Goal: Answer question/provide support: Answer question/provide support

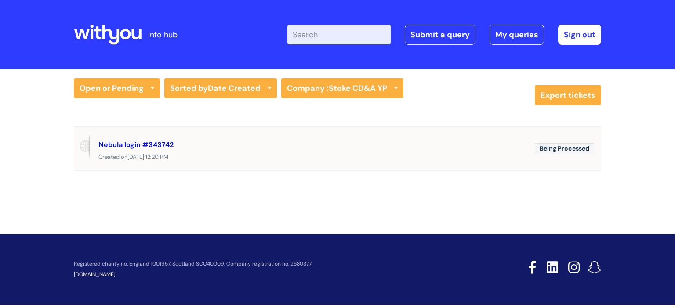
click at [150, 145] on link "Nebula login #343742" at bounding box center [135, 144] width 75 height 9
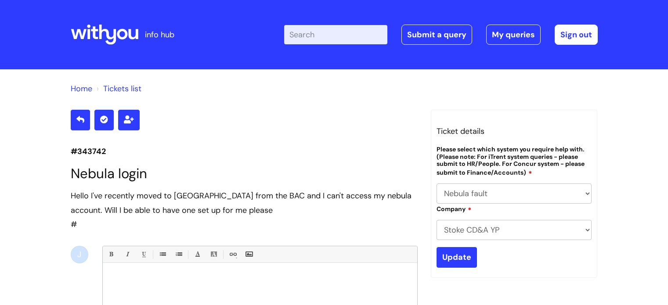
select select "Nebula fault"
drag, startPoint x: 225, startPoint y: 212, endPoint x: 316, endPoint y: 222, distance: 91.6
click at [316, 222] on div "Hello I've recently moved to Wearewithyou from the BAC and I can't access my ne…" at bounding box center [244, 210] width 347 height 43
click at [320, 220] on div "Hello I've recently moved to Wearewithyou from the BAC and I can't access my ne…" at bounding box center [244, 210] width 347 height 43
click at [123, 91] on link "Tickets list" at bounding box center [122, 88] width 38 height 11
